Goal: Information Seeking & Learning: Learn about a topic

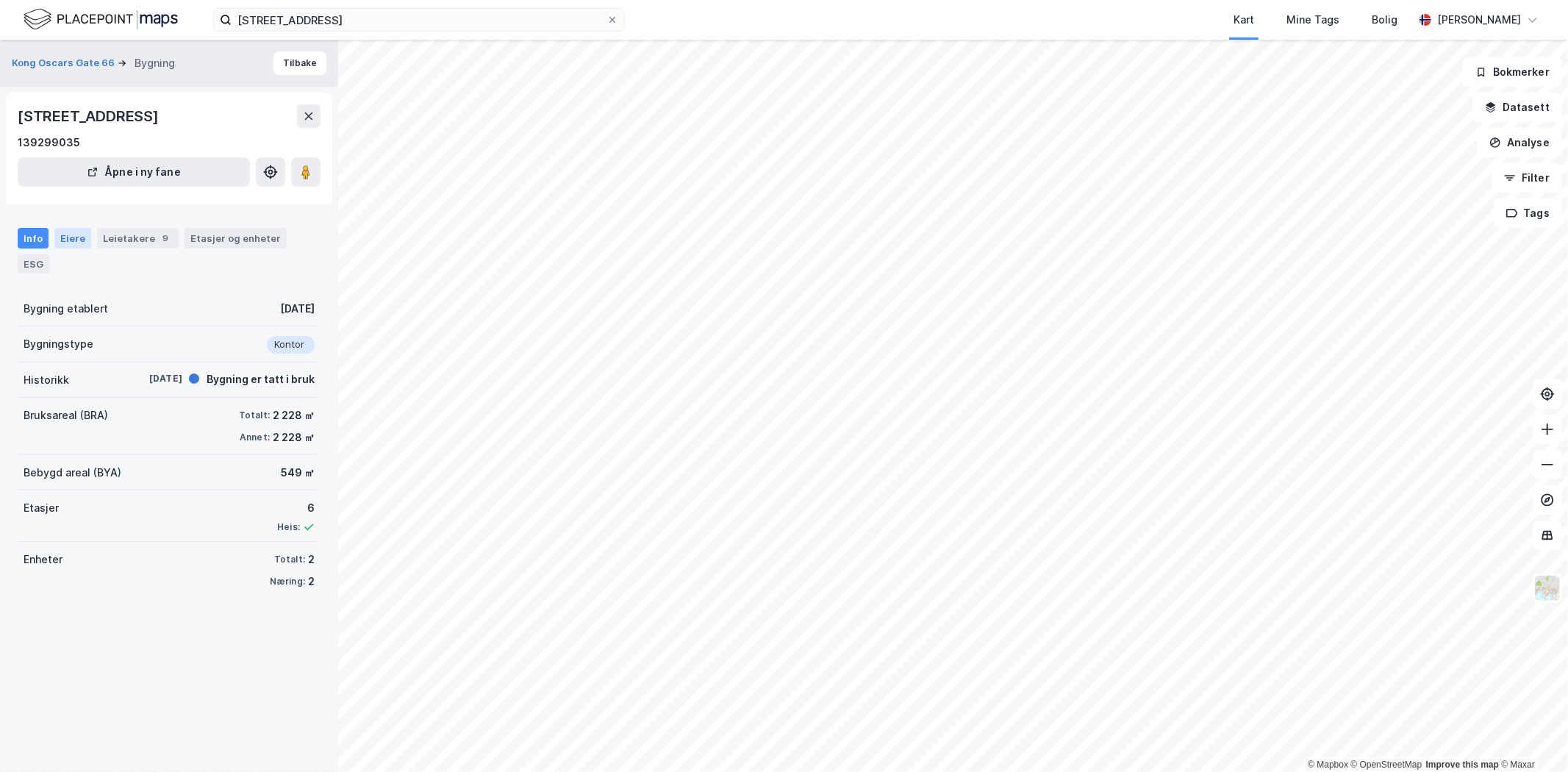
click at [77, 246] on div "Eiere" at bounding box center [73, 238] width 37 height 20
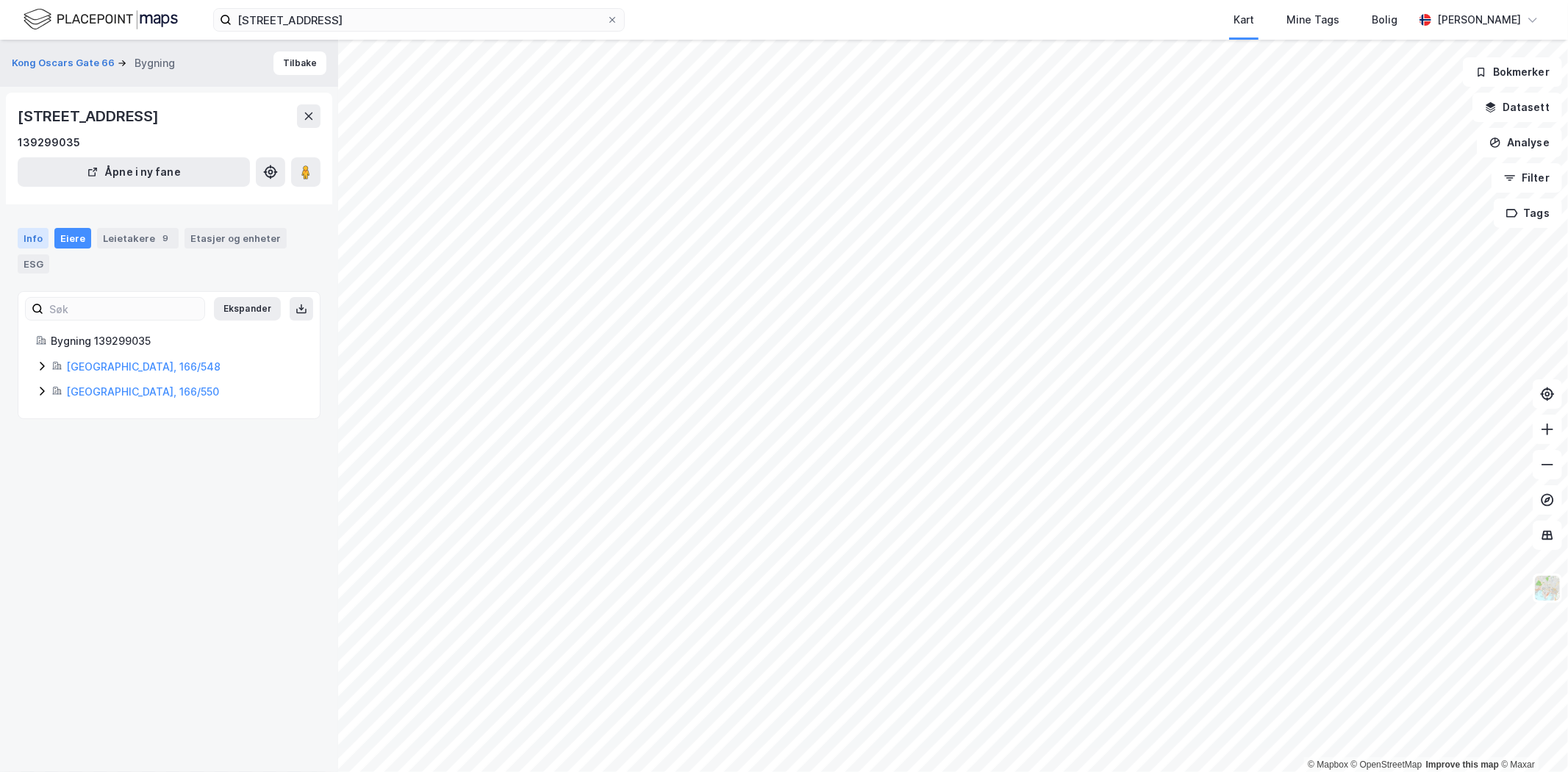
click at [18, 244] on div "Info" at bounding box center [33, 238] width 31 height 20
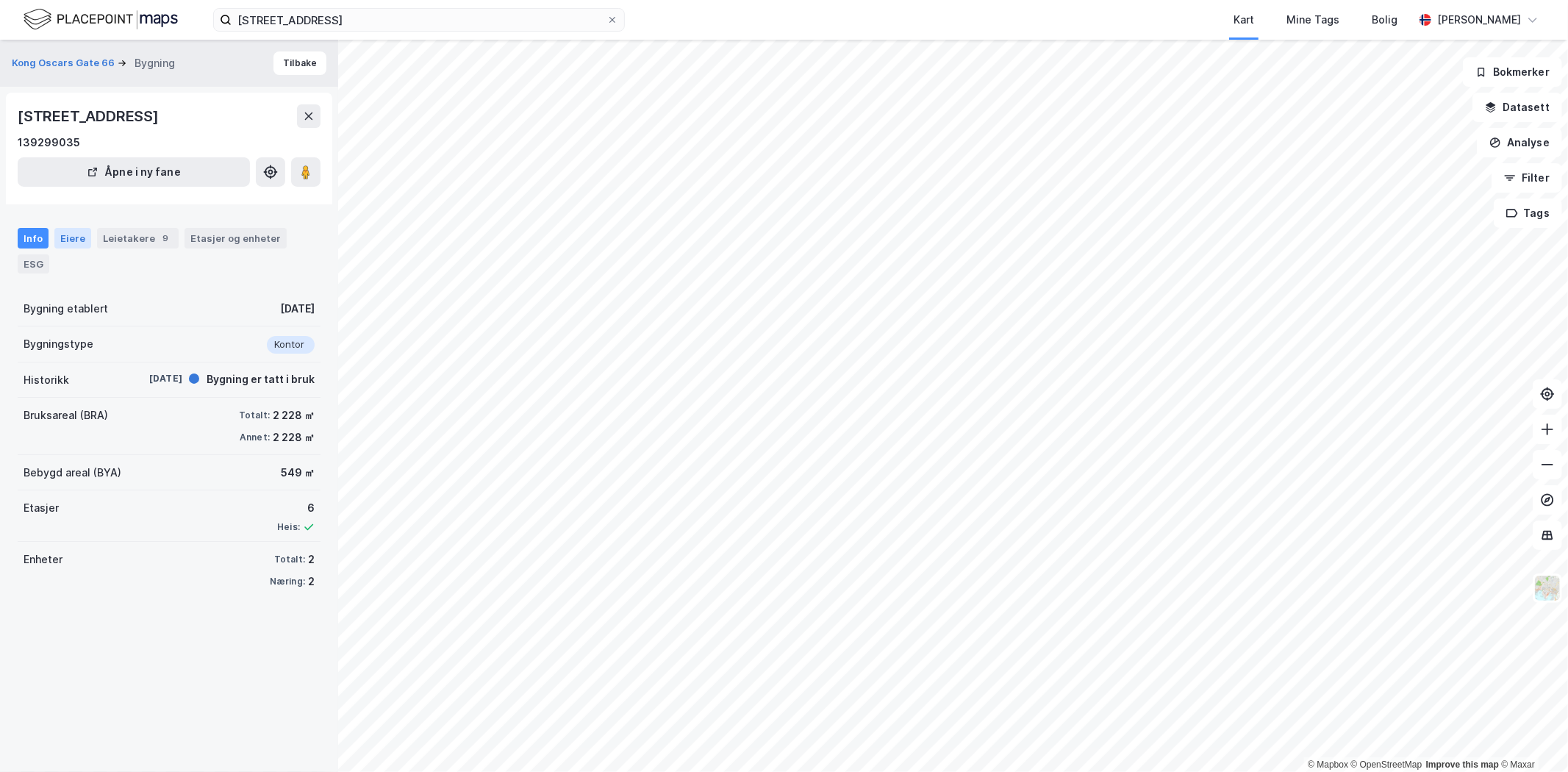
click at [72, 235] on div "Eiere" at bounding box center [73, 238] width 37 height 20
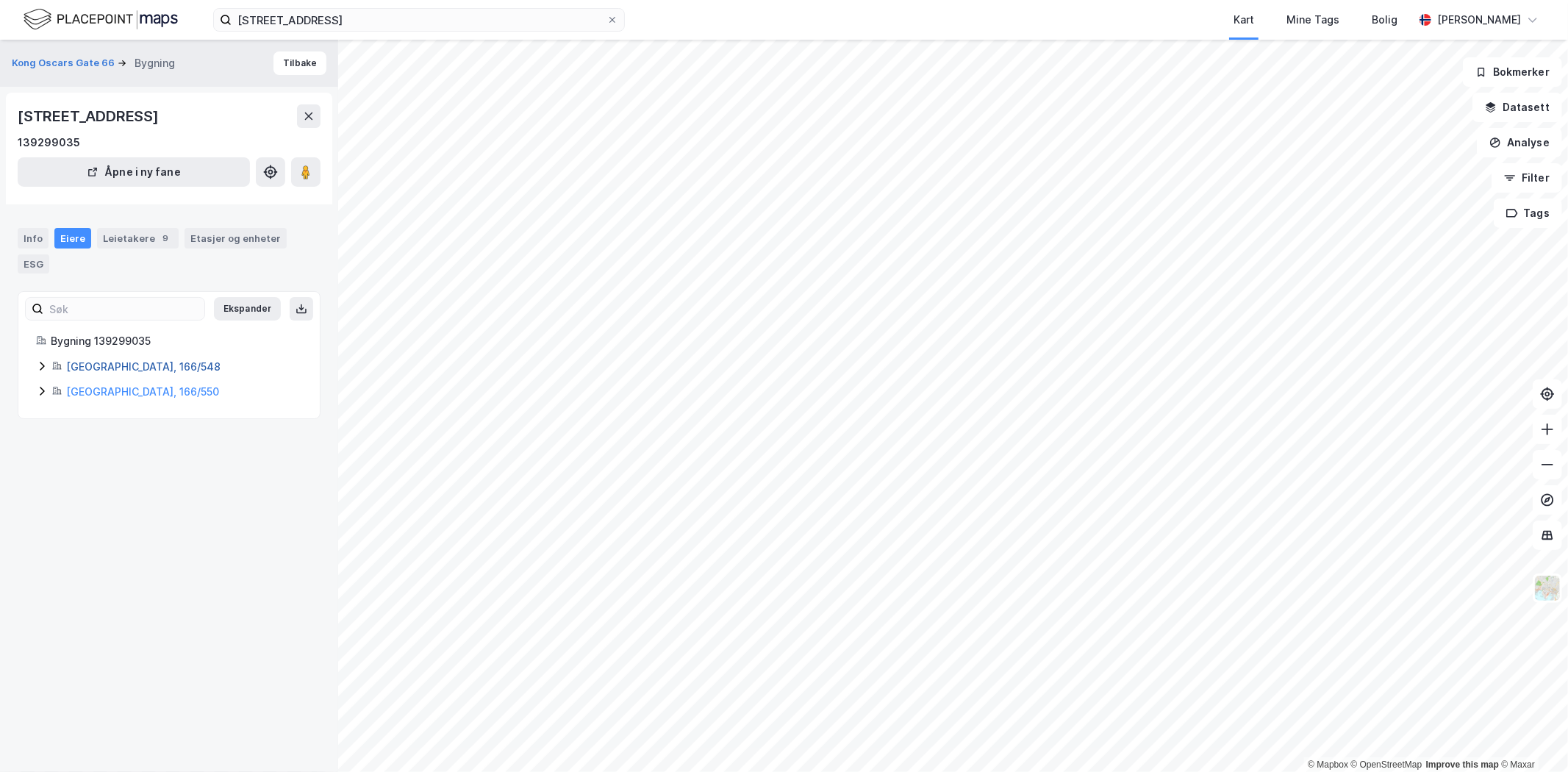
click at [129, 371] on link "[GEOGRAPHIC_DATA], 166/548" at bounding box center [143, 366] width 154 height 13
click at [45, 392] on icon at bounding box center [42, 391] width 12 height 12
click at [38, 364] on icon at bounding box center [42, 366] width 12 height 12
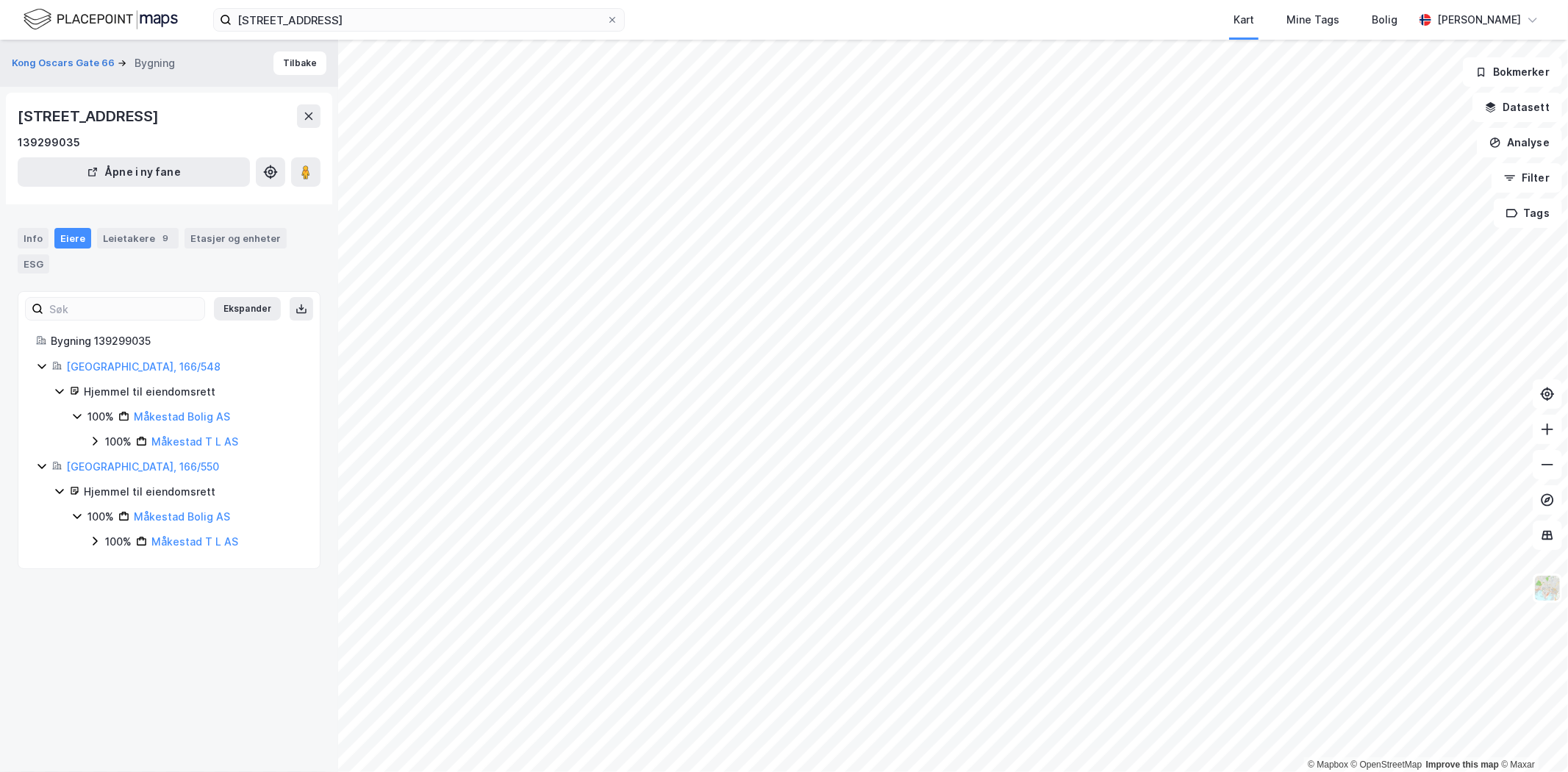
click at [79, 416] on icon at bounding box center [76, 416] width 8 height 5
click at [79, 416] on icon at bounding box center [77, 416] width 12 height 12
click at [159, 416] on link "Måkestad Bolig AS" at bounding box center [182, 416] width 96 height 13
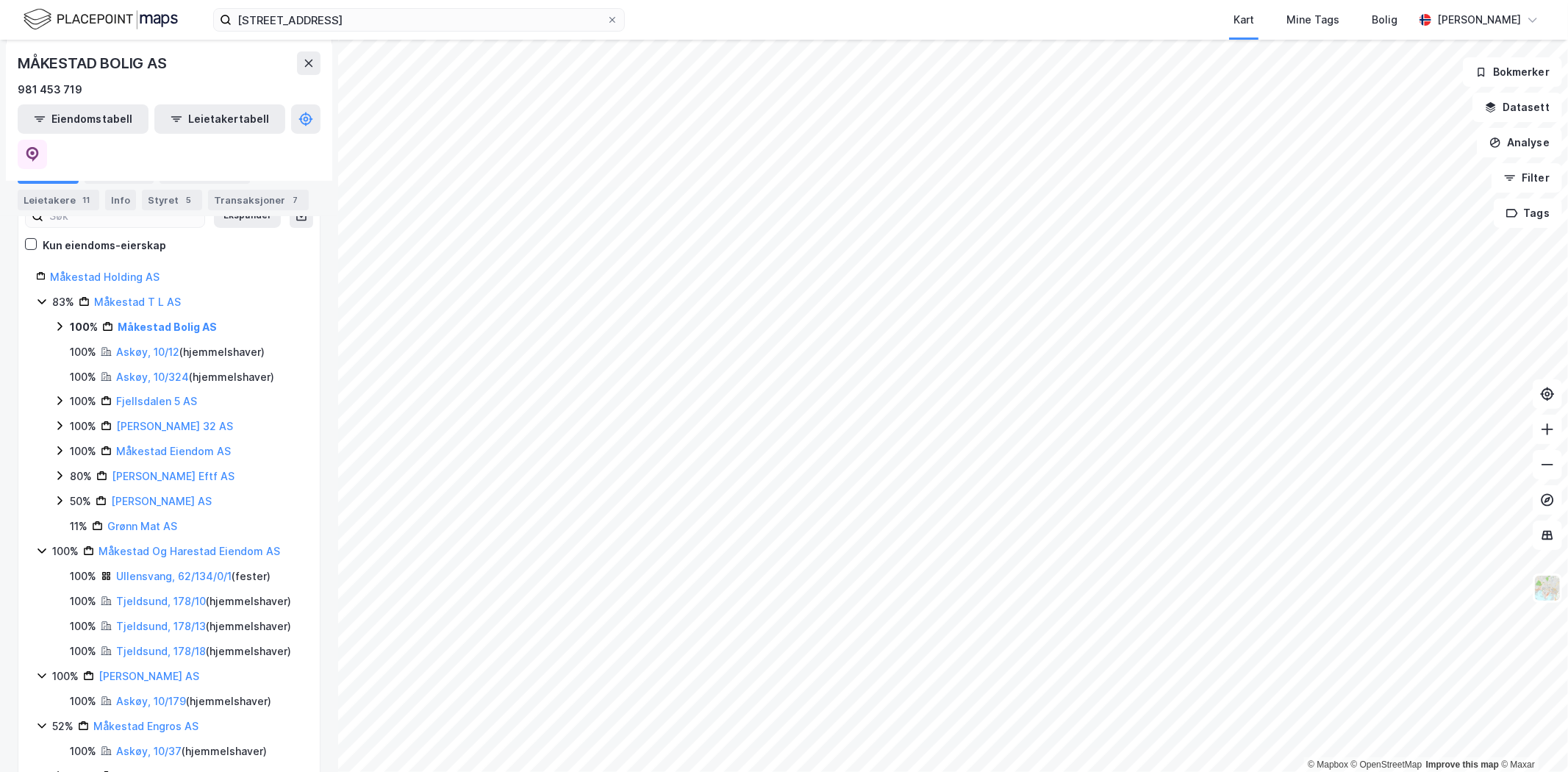
scroll to position [244, 0]
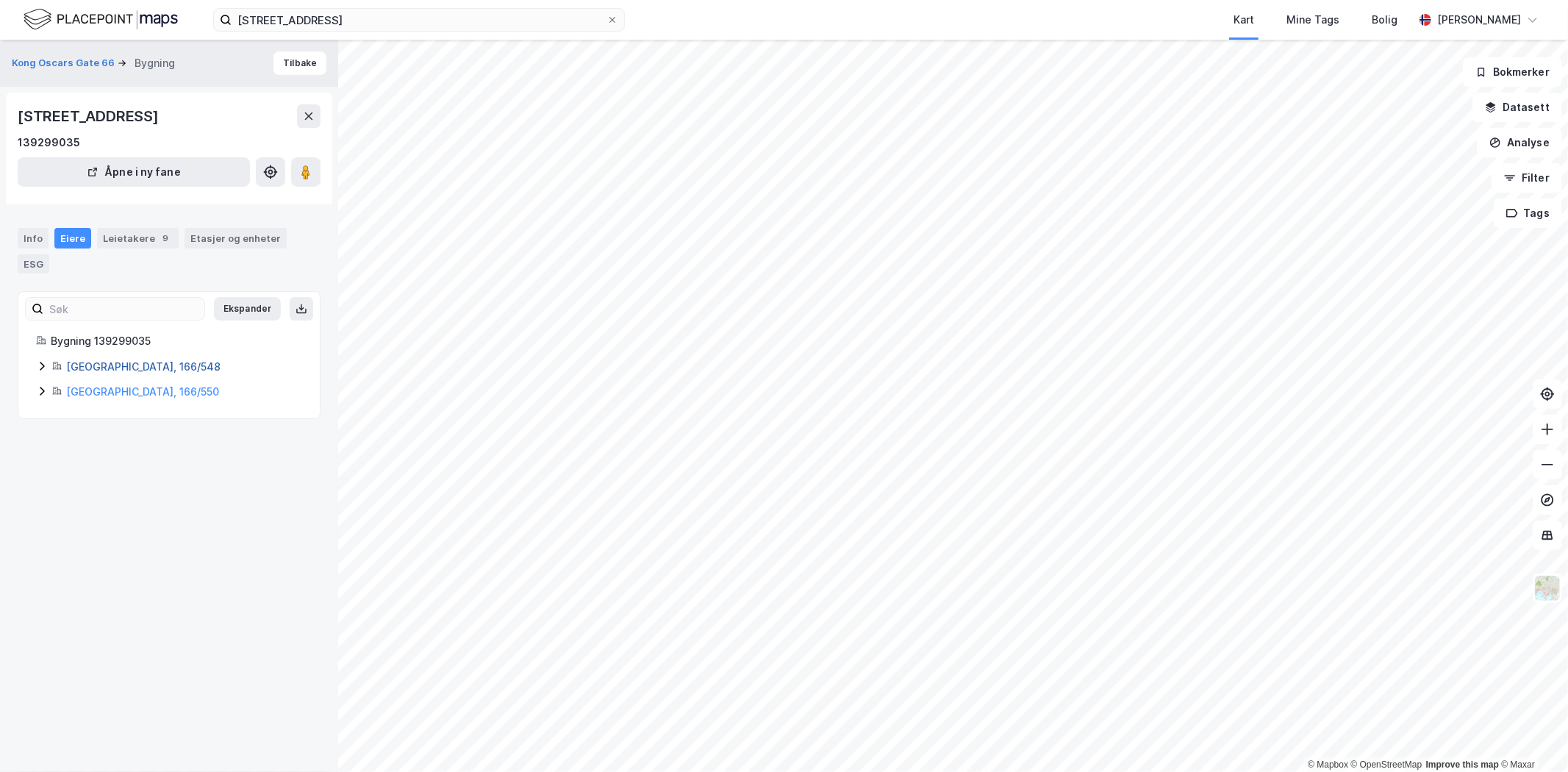
click at [79, 369] on link "[GEOGRAPHIC_DATA], 166/548" at bounding box center [143, 366] width 154 height 13
click at [38, 391] on icon at bounding box center [42, 391] width 12 height 12
click at [91, 390] on link "[GEOGRAPHIC_DATA], 166/550" at bounding box center [142, 391] width 153 height 13
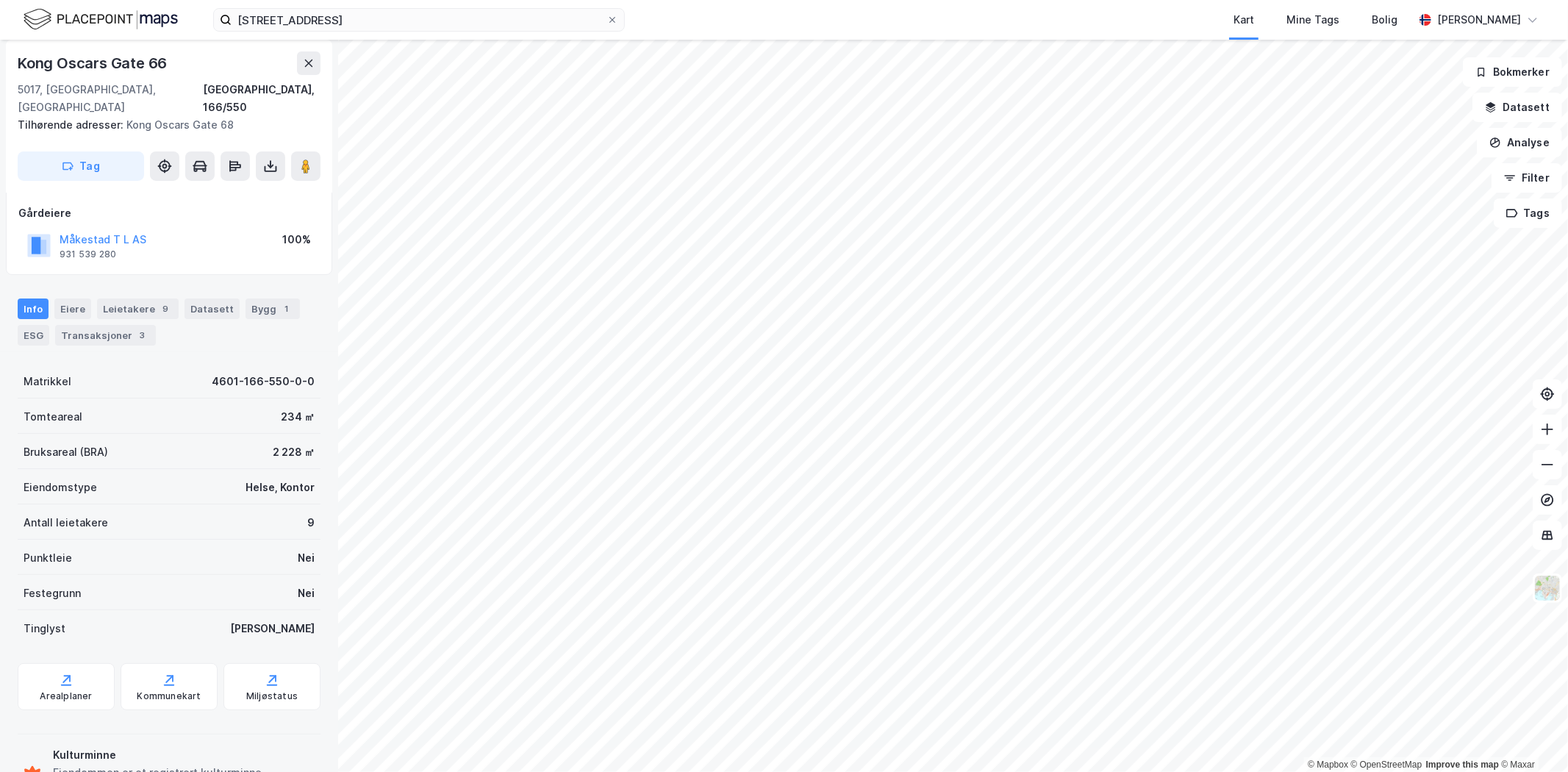
scroll to position [76, 0]
click at [34, 300] on div "Info" at bounding box center [33, 310] width 31 height 20
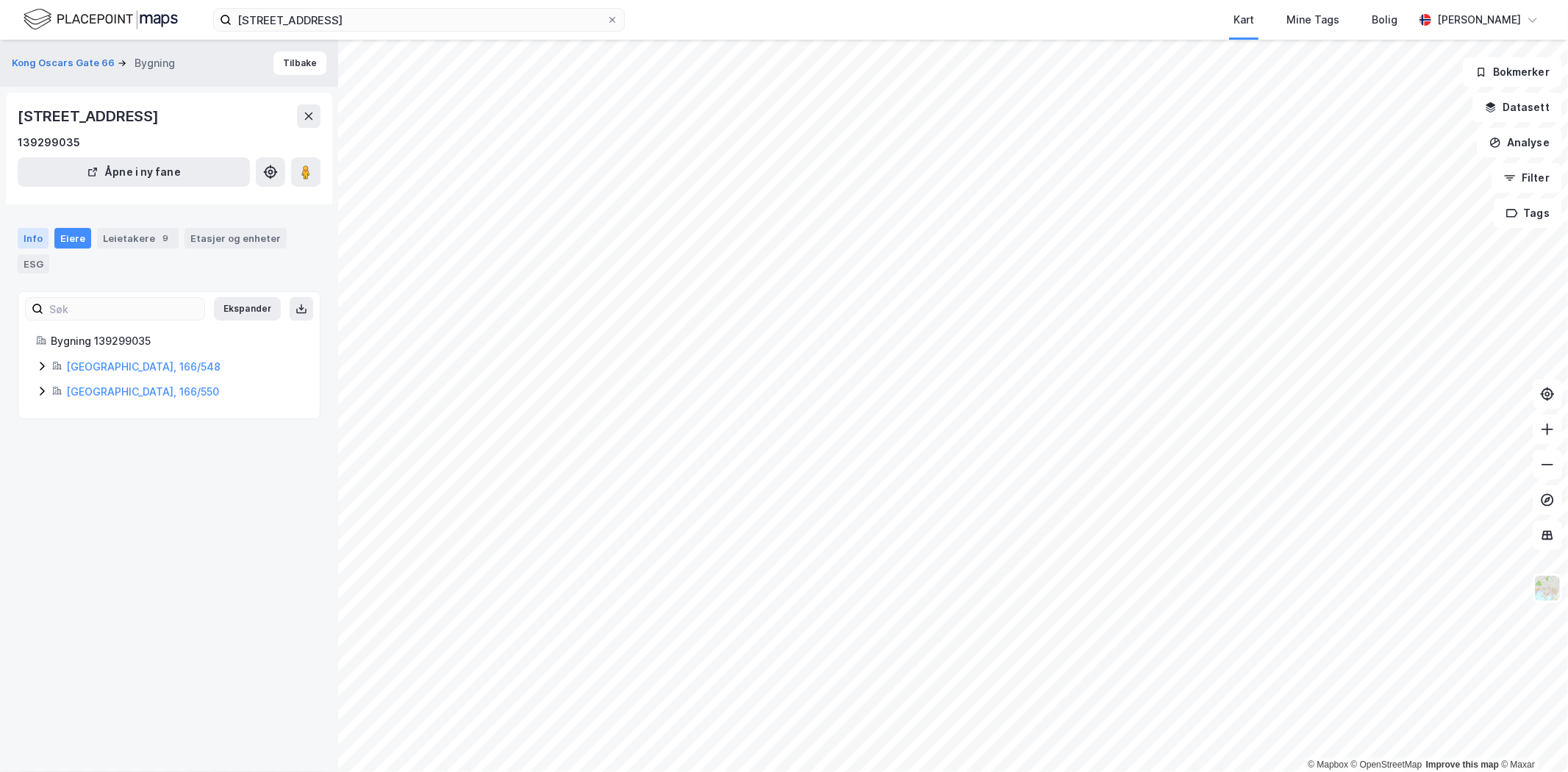
click at [34, 237] on div "Info" at bounding box center [33, 238] width 31 height 20
